Goal: Transaction & Acquisition: Purchase product/service

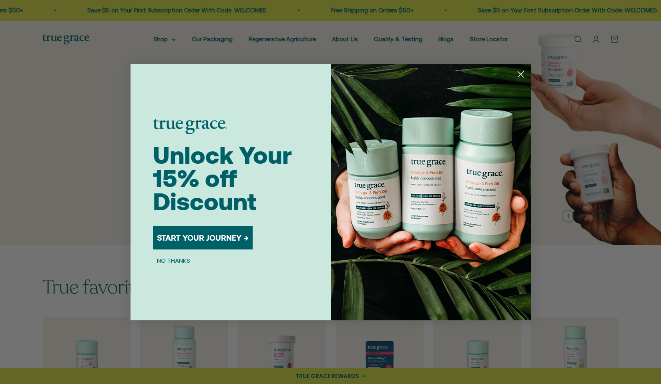
click at [156, 69] on div "Unlock Your 15% off Discount START YOUR JOURNEY → NO THANKS" at bounding box center [242, 192] width 178 height 256
click at [171, 41] on div "Close dialog Unlock Your 15% off Discount START YOUR JOURNEY → NO THANKS Submit" at bounding box center [330, 192] width 661 height 384
click at [163, 40] on div "Close dialog Unlock Your 15% off Discount START YOUR JOURNEY → NO THANKS Submit" at bounding box center [330, 192] width 661 height 384
click at [521, 78] on circle "Close dialog" at bounding box center [520, 73] width 13 height 13
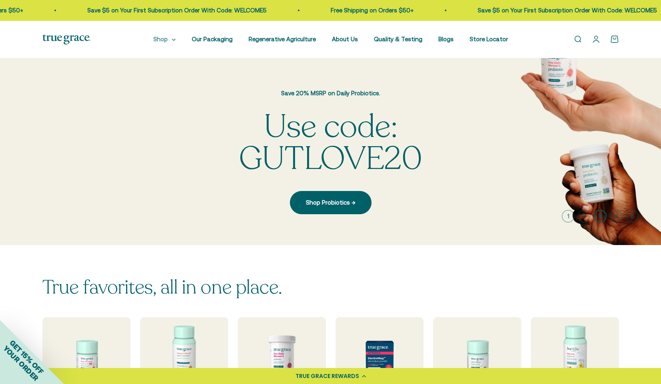
click at [171, 43] on summary "Shop" at bounding box center [164, 39] width 22 height 10
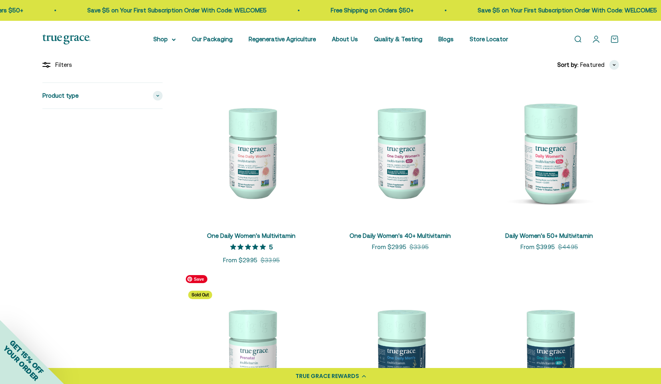
scroll to position [279, 0]
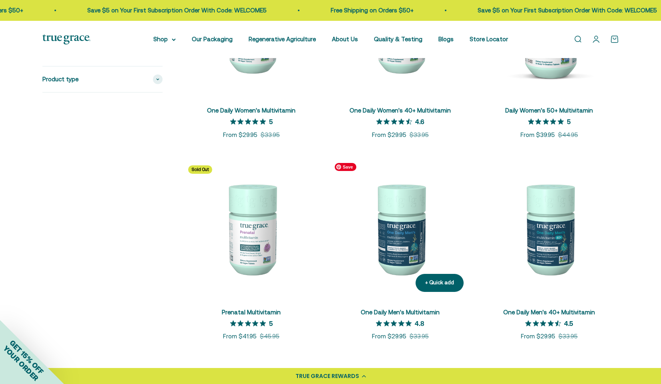
click at [417, 244] on img at bounding box center [400, 228] width 139 height 139
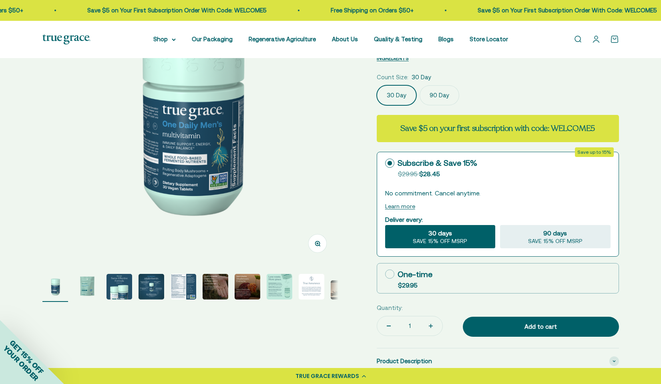
select select "3"
click at [114, 286] on img "Go to item 3" at bounding box center [120, 287] width 26 height 26
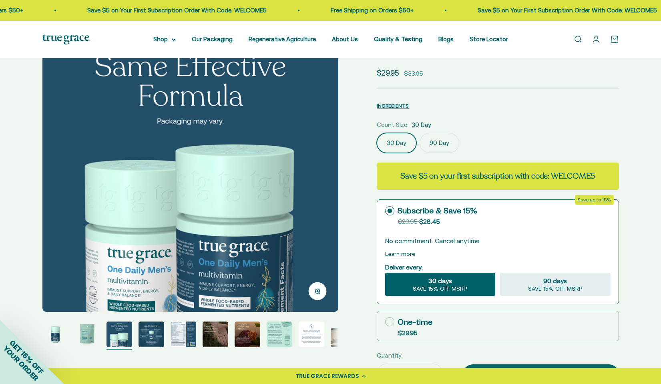
scroll to position [67, 0]
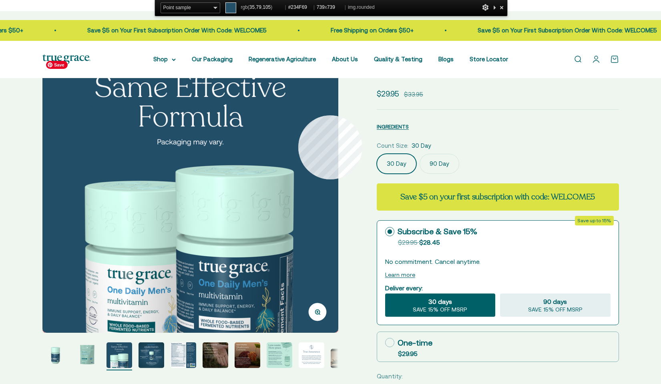
click at [298, 115] on img at bounding box center [190, 185] width 296 height 296
